Goal: Find specific page/section: Find specific page/section

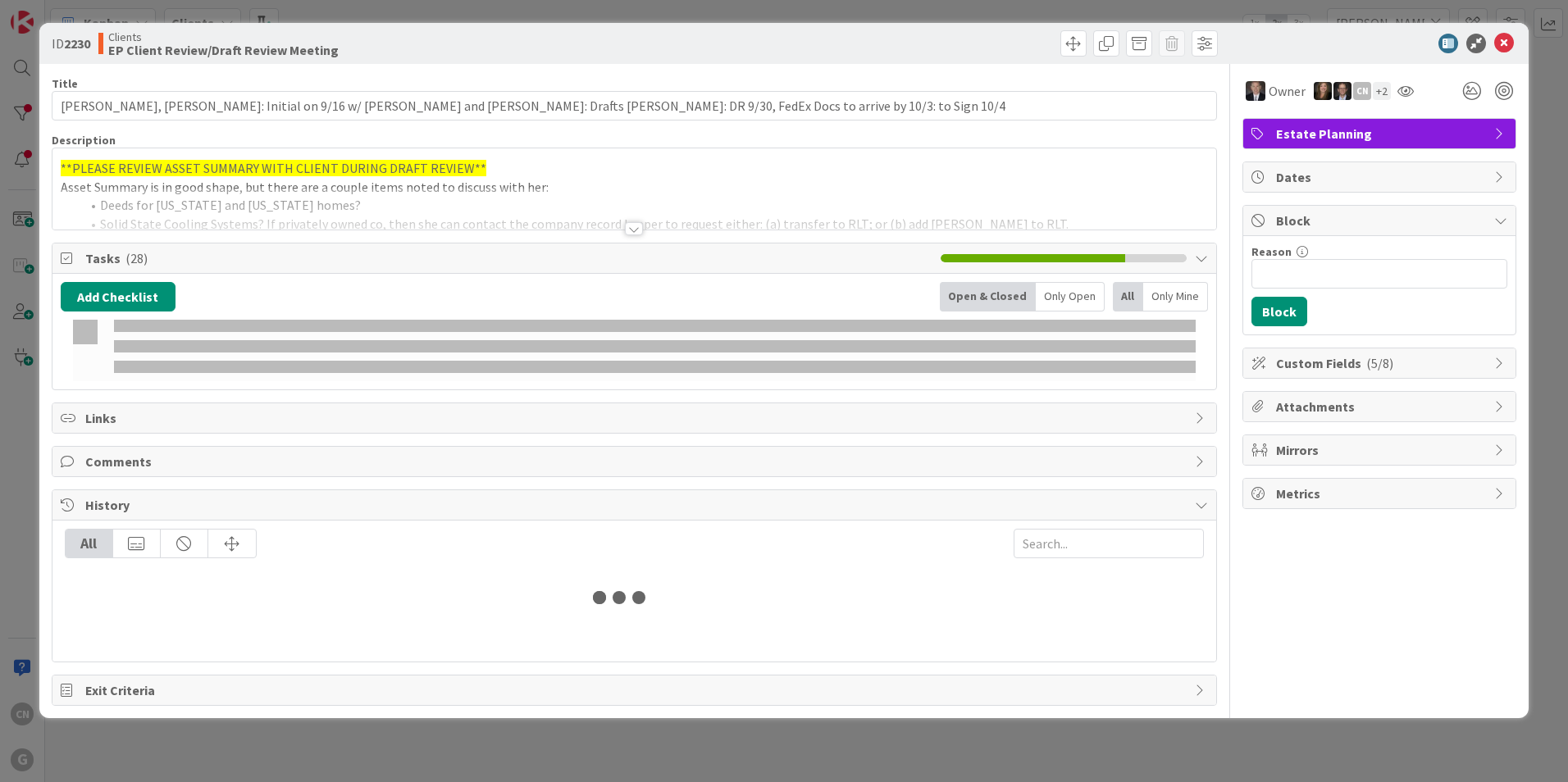
type input "[PERSON_NAME]"
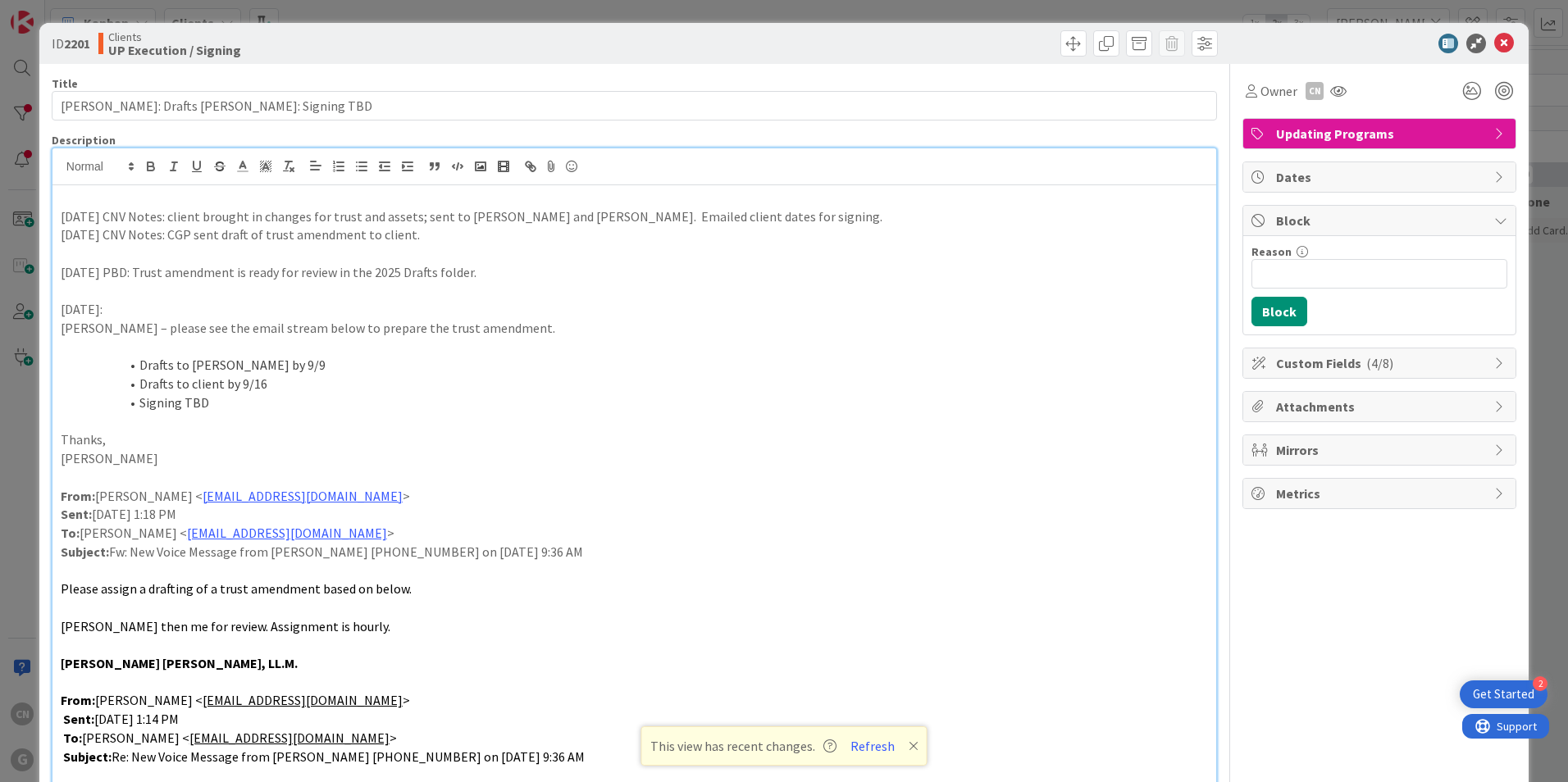
scroll to position [79, 0]
